Goal: Task Accomplishment & Management: Use online tool/utility

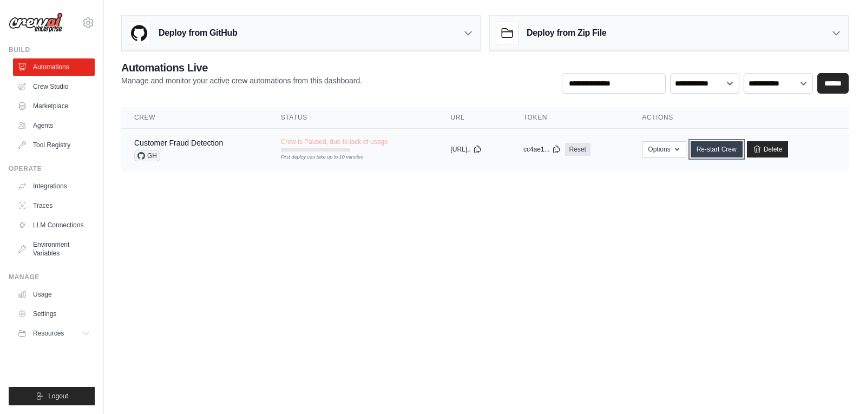
click at [727, 154] on link "Re-start Crew" at bounding box center [717, 149] width 52 height 16
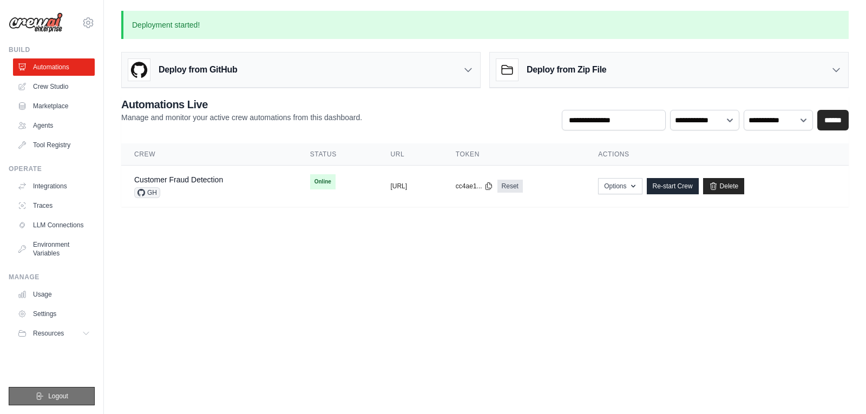
click at [55, 396] on span "Logout" at bounding box center [58, 396] width 20 height 9
